Goal: Navigation & Orientation: Find specific page/section

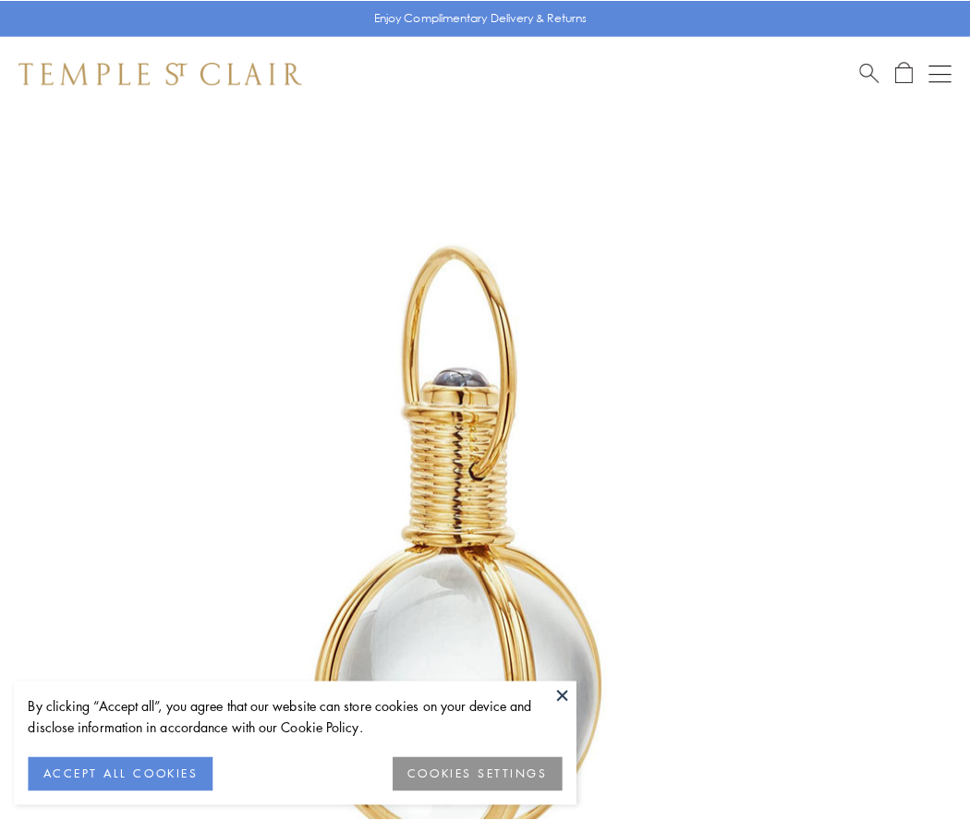
scroll to position [482, 0]
